Goal: Task Accomplishment & Management: Complete application form

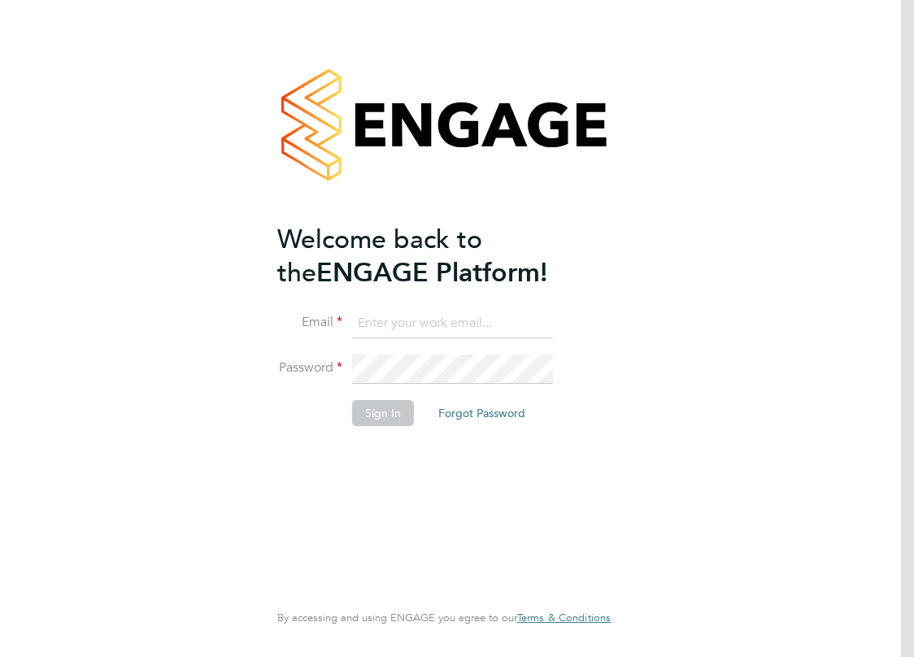
type input "chrisfeihn@jambo.co"
click at [389, 420] on button "Sign In" at bounding box center [383, 413] width 62 height 26
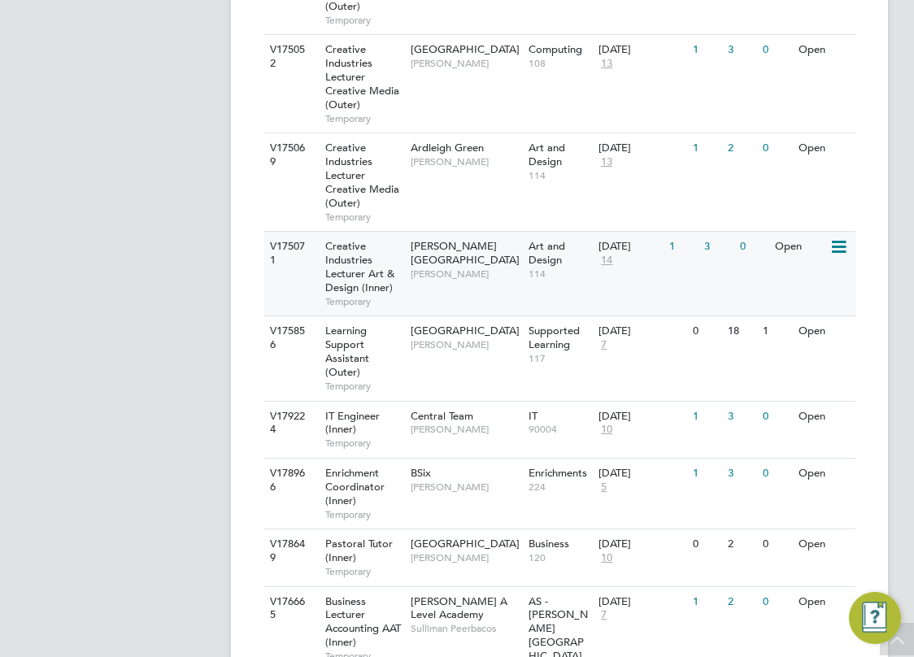
scroll to position [1871, 0]
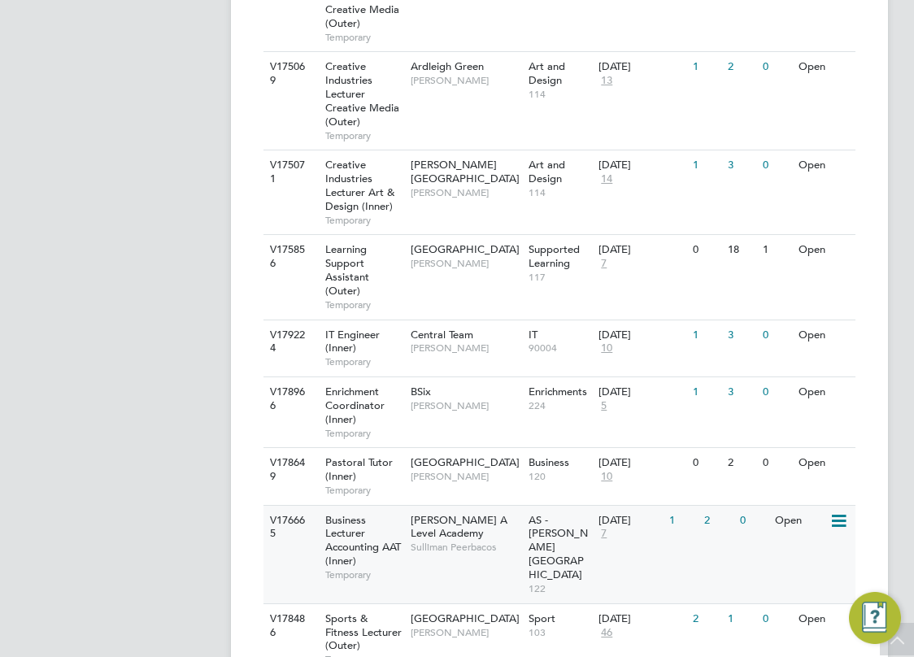
click at [429, 513] on span "[PERSON_NAME] A Level Academy" at bounding box center [459, 527] width 97 height 28
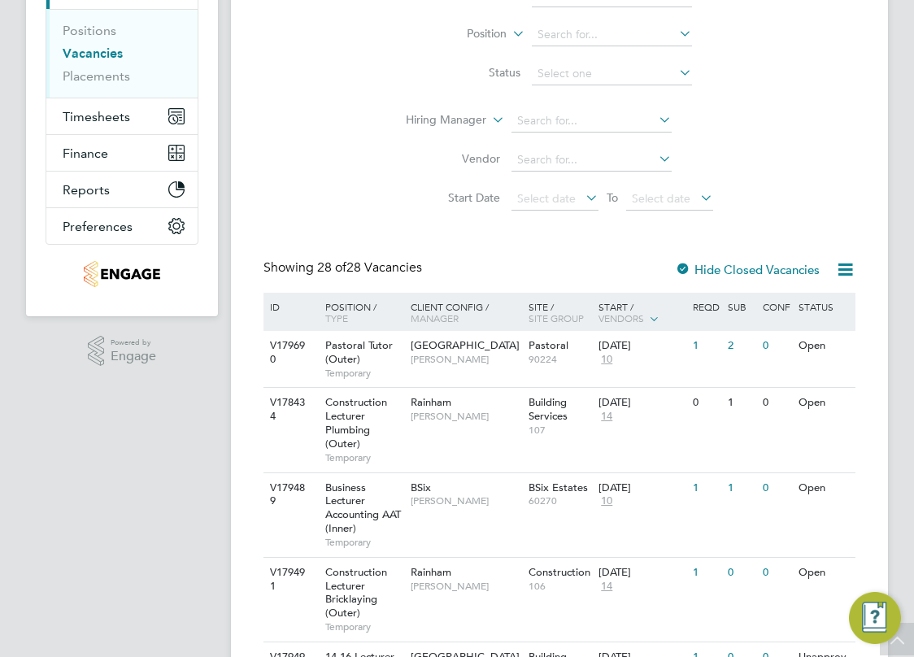
scroll to position [0, 0]
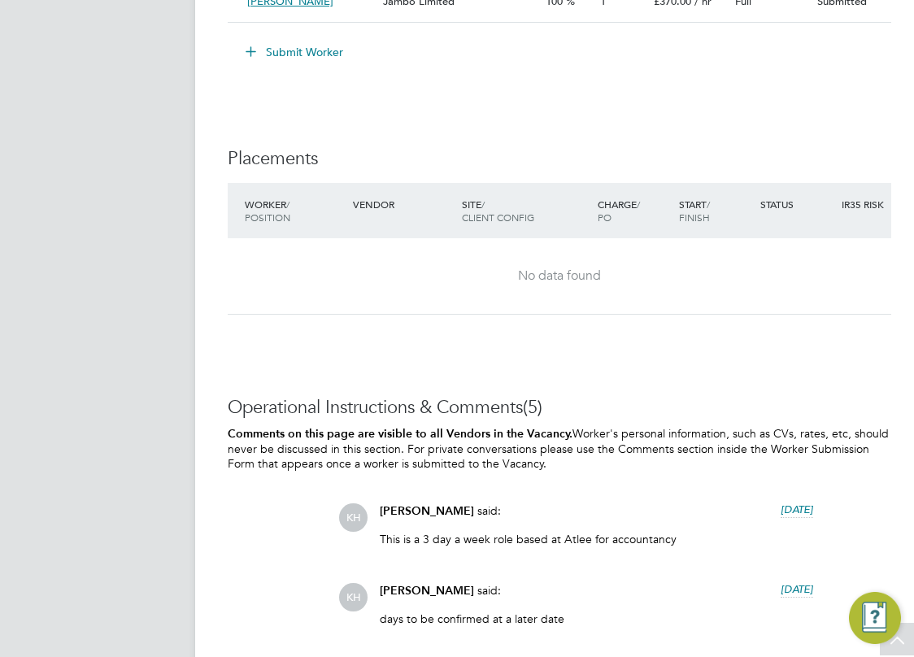
scroll to position [2928, 0]
